Goal: Find specific page/section: Find specific page/section

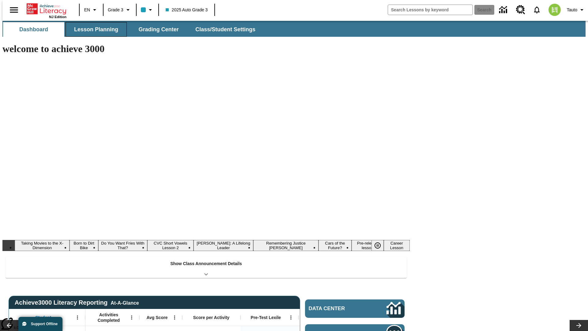
click at [94, 29] on button "Lesson Planning" at bounding box center [96, 29] width 61 height 15
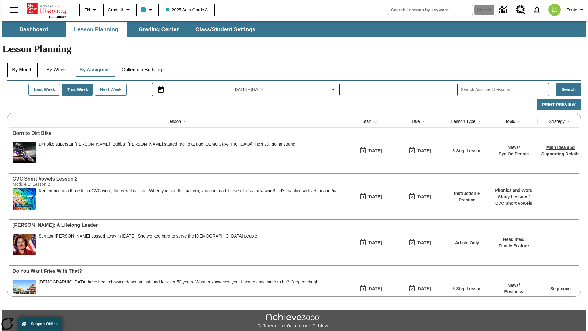
click at [21, 62] on button "By Month" at bounding box center [22, 69] width 31 height 15
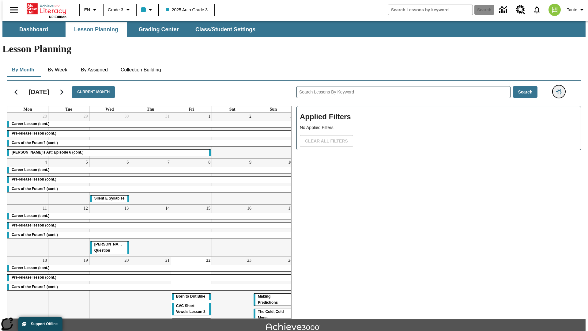
click at [561, 89] on icon "Filters Side menu" at bounding box center [559, 92] width 6 height 6
